Goal: Find specific fact: Find contact information

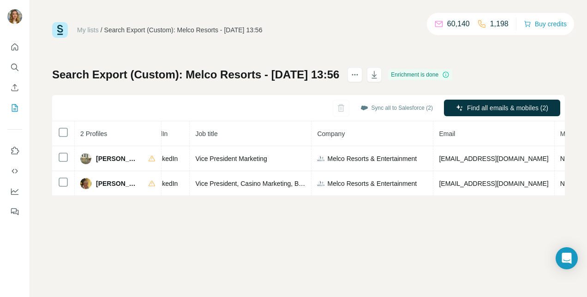
scroll to position [0, 215]
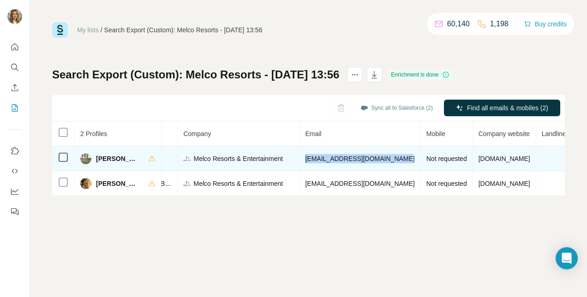
drag, startPoint x: 407, startPoint y: 158, endPoint x: 298, endPoint y: 157, distance: 109.0
click at [298, 157] on tr "Casey Chan Email found LinkedIn Vice President Marketing Melco Resorts & Entert…" at bounding box center [243, 158] width 813 height 25
copy tr "caseychan@melco-resorts.com"
click at [112, 160] on span "Casey Chan" at bounding box center [117, 158] width 43 height 9
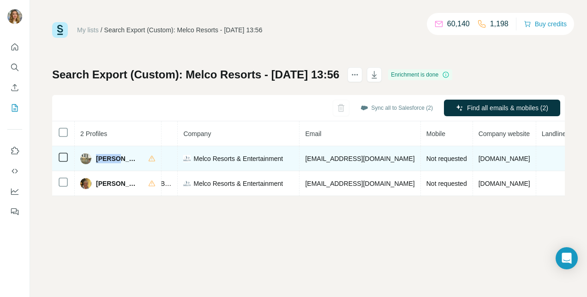
copy span "Casey"
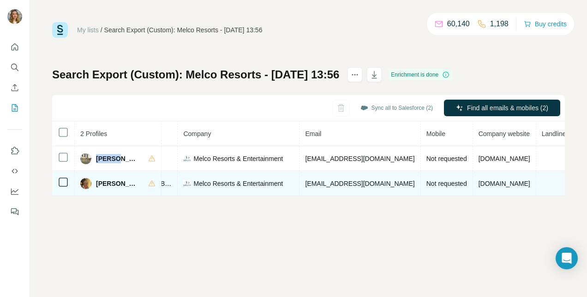
drag, startPoint x: 417, startPoint y: 183, endPoint x: 301, endPoint y: 186, distance: 116.4
click at [301, 186] on td "dimitriskrystallis@melco-resorts.com" at bounding box center [360, 183] width 121 height 25
drag, startPoint x: 301, startPoint y: 186, endPoint x: 321, endPoint y: 182, distance: 20.6
copy span "dimitriskrystallis@melco-resorts.com"
